Goal: Task Accomplishment & Management: Complete application form

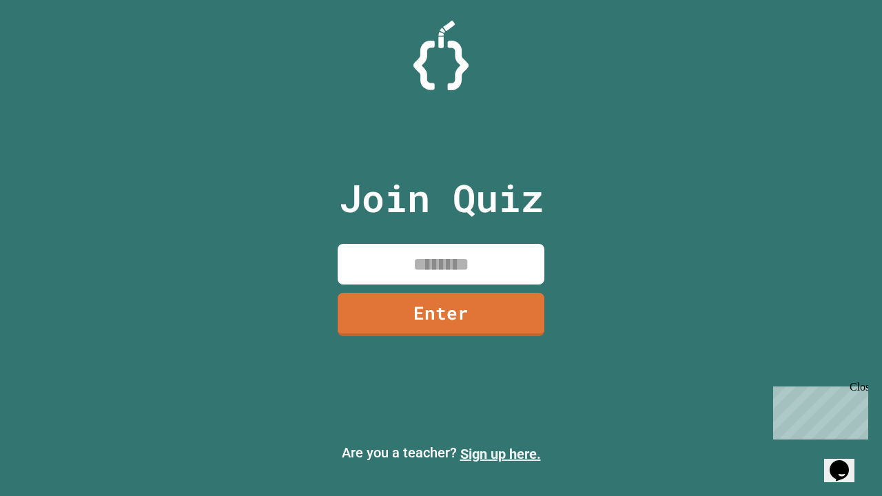
click at [500, 454] on link "Sign up here." at bounding box center [500, 454] width 81 height 17
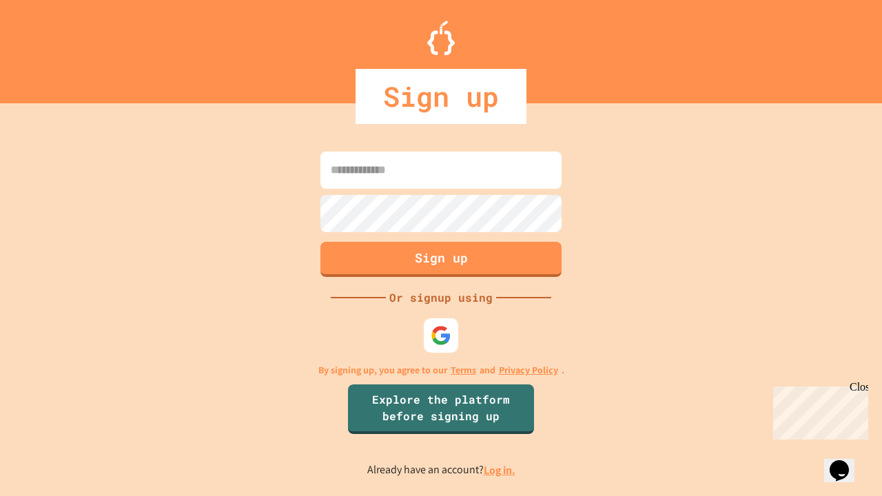
click at [500, 470] on link "Log in." at bounding box center [500, 470] width 32 height 14
